Goal: Task Accomplishment & Management: Use online tool/utility

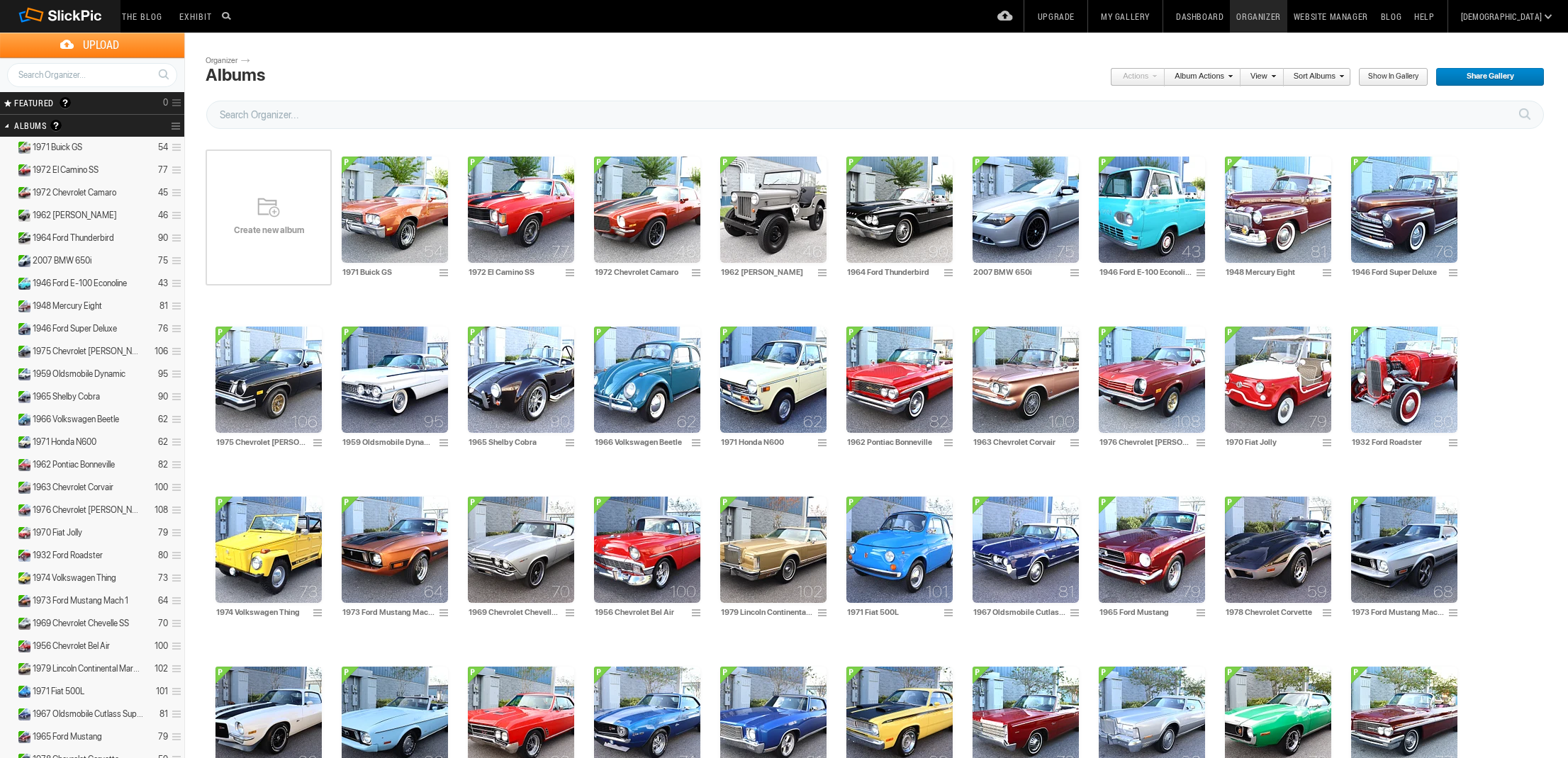
click at [270, 222] on div "Create new album" at bounding box center [269, 217] width 126 height 170
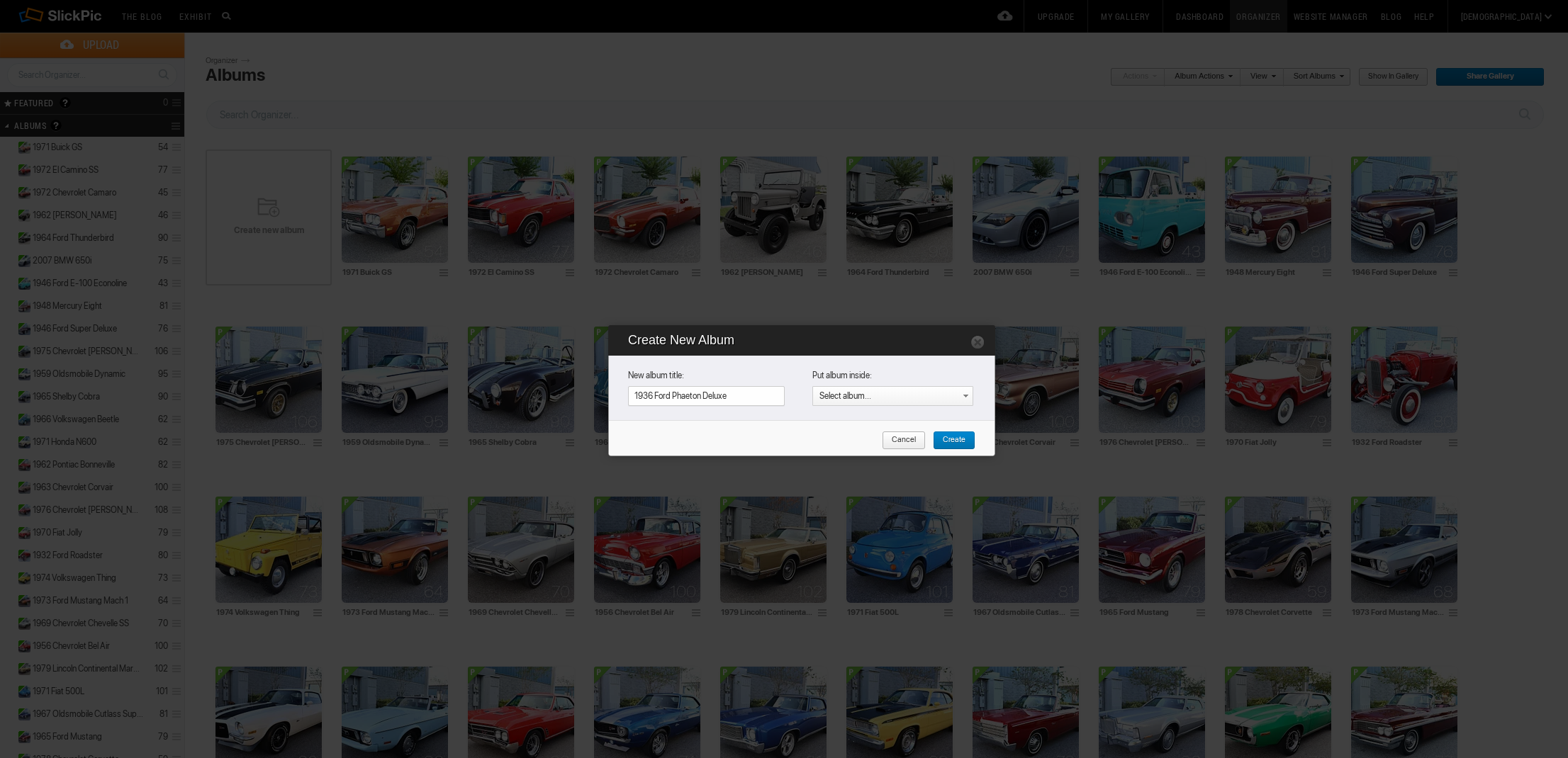
type input "1936 Ford Phaeton Deluxe"
click at [959, 442] on span "Create" at bounding box center [949, 440] width 32 height 18
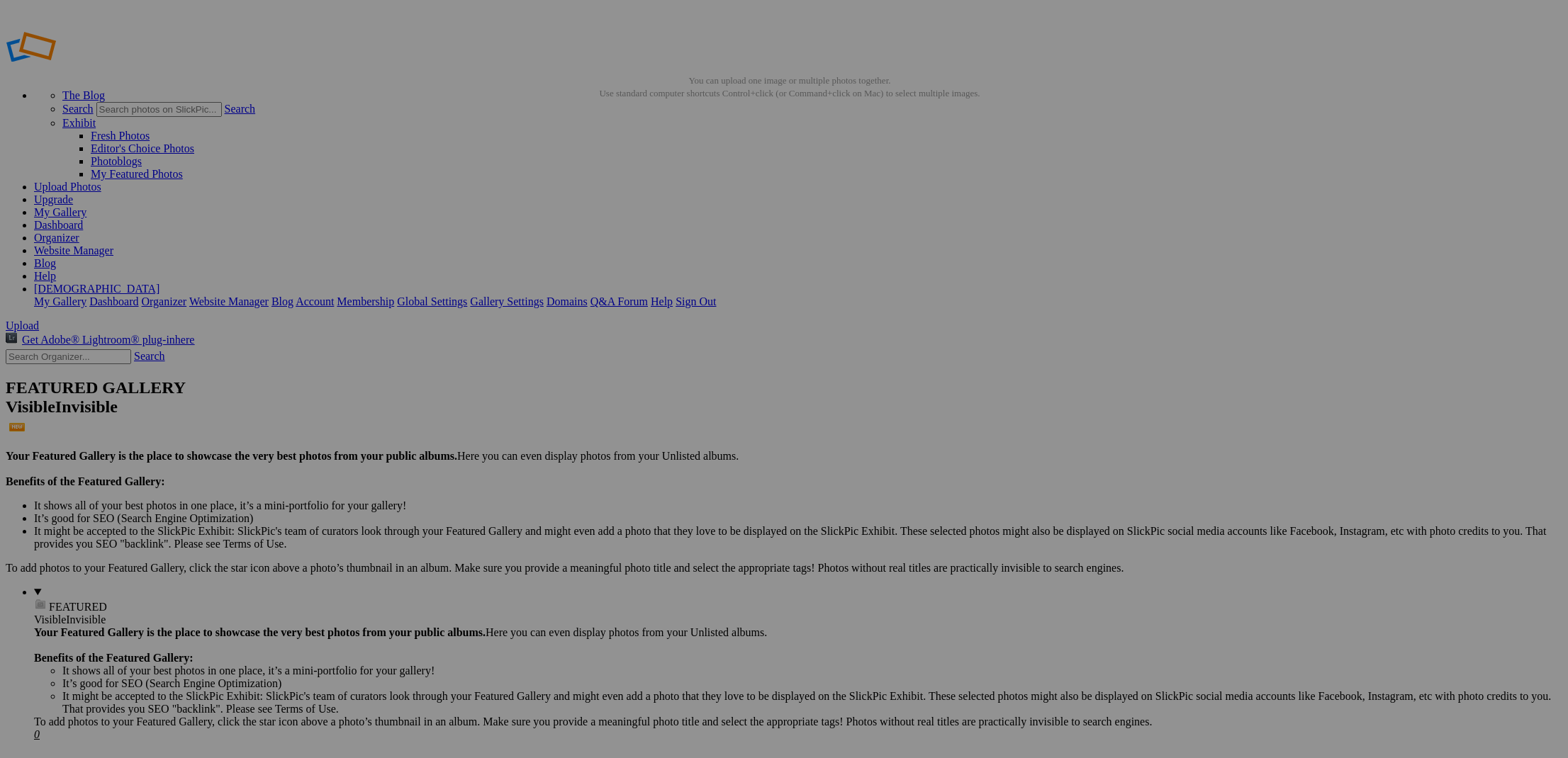
scroll to position [16, 0]
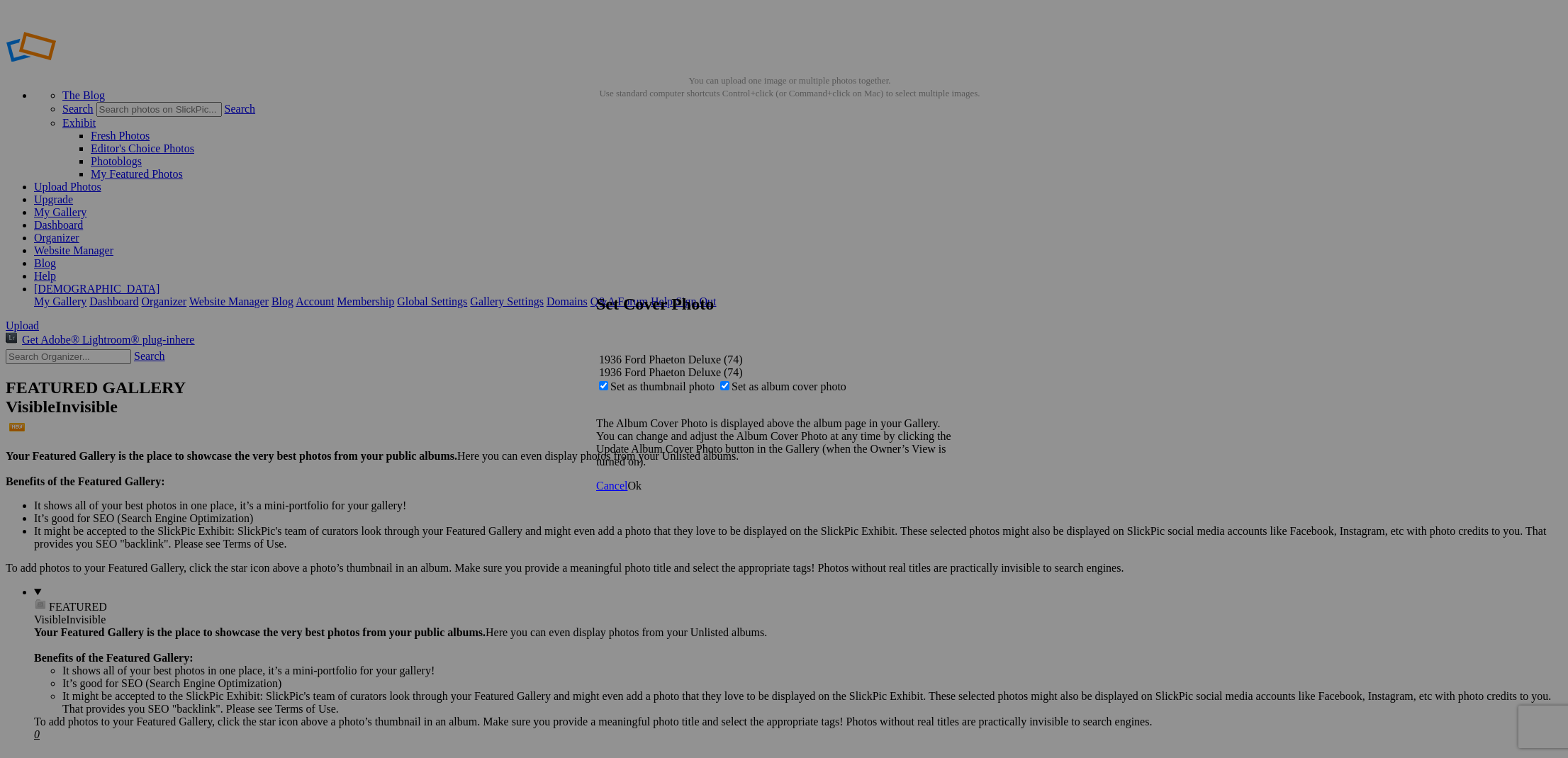
click at [642, 491] on span "Ok" at bounding box center [634, 486] width 14 height 12
